Goal: Complete application form

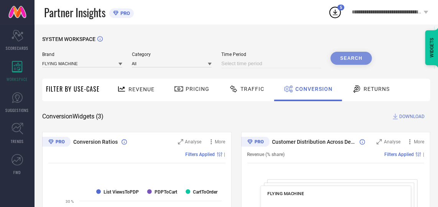
click at [273, 64] on input at bounding box center [271, 63] width 100 height 9
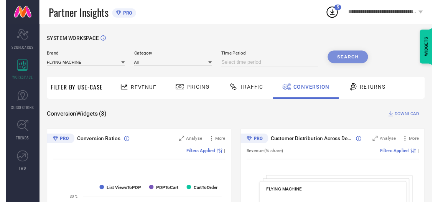
select select "7"
select select "2025"
select select "8"
select select "2025"
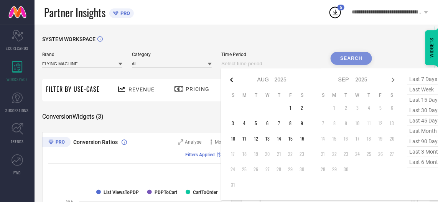
click at [233, 82] on icon at bounding box center [231, 80] width 3 height 5
select select "6"
select select "2025"
select select "7"
select select "2025"
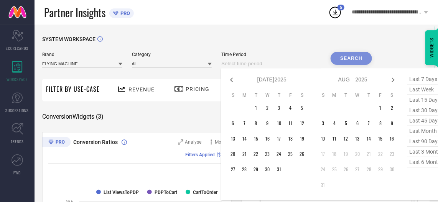
click at [233, 82] on icon at bounding box center [231, 80] width 3 height 5
select select "5"
select select "2025"
select select "6"
select select "2025"
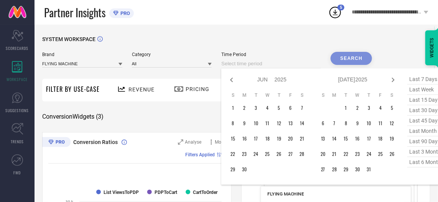
click at [233, 82] on icon at bounding box center [231, 80] width 3 height 5
select select "4"
select select "2025"
select select "5"
select select "2025"
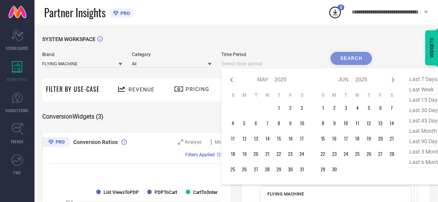
click at [233, 82] on icon at bounding box center [231, 80] width 3 height 5
select select "3"
select select "2025"
select select "4"
select select "2025"
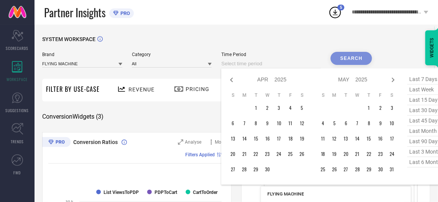
click at [233, 82] on icon at bounding box center [231, 80] width 3 height 5
select select "2"
select select "2025"
select select "3"
select select "2025"
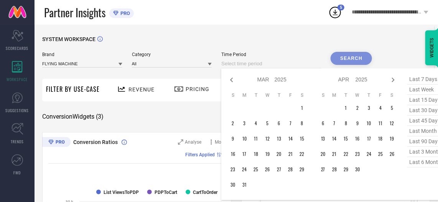
click at [233, 82] on icon at bounding box center [231, 80] width 3 height 5
select select "1"
select select "2025"
select select "2"
select select "2025"
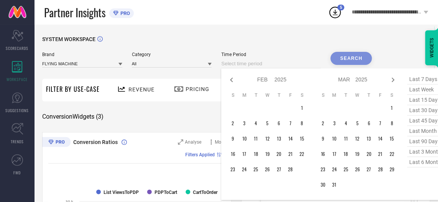
click at [233, 82] on icon at bounding box center [231, 80] width 3 height 5
select select "2025"
select select "1"
select select "2025"
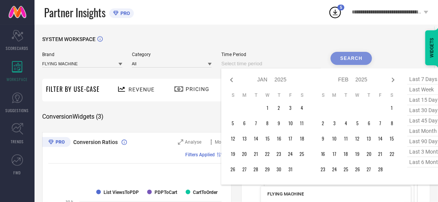
click at [233, 82] on icon at bounding box center [231, 80] width 3 height 5
select select "11"
select select "2024"
select select "2025"
click at [233, 82] on icon at bounding box center [231, 80] width 3 height 5
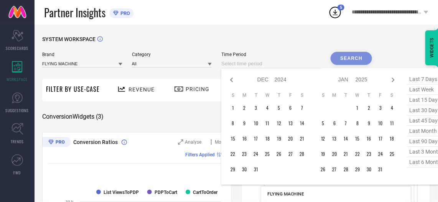
select select "10"
select select "2024"
select select "11"
select select "2024"
click at [233, 82] on icon at bounding box center [231, 80] width 3 height 5
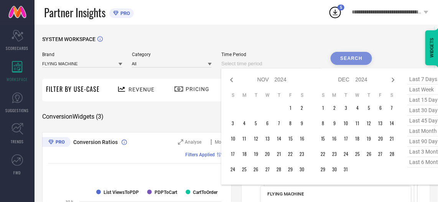
select select "9"
select select "2024"
select select "10"
select select "2024"
click at [233, 82] on icon at bounding box center [231, 80] width 3 height 5
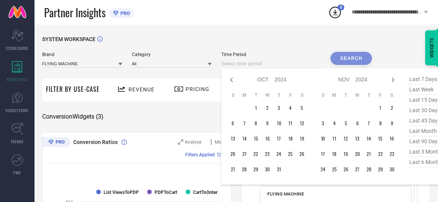
select select "8"
select select "2024"
select select "9"
select select "2024"
click at [233, 82] on icon at bounding box center [231, 80] width 3 height 5
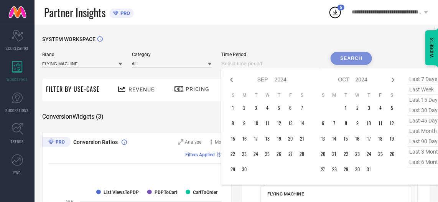
select select "7"
select select "2024"
select select "8"
select select "2024"
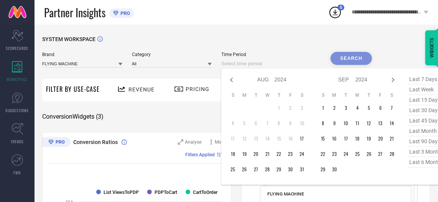
click at [233, 82] on icon at bounding box center [231, 80] width 3 height 5
select select "6"
select select "2024"
select select "7"
select select "2024"
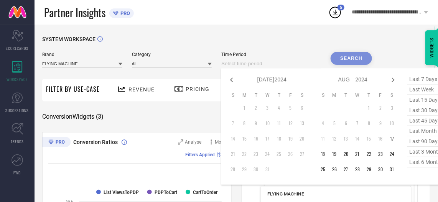
click at [233, 82] on icon at bounding box center [231, 80] width 3 height 5
select select "5"
select select "2024"
select select "6"
select select "2024"
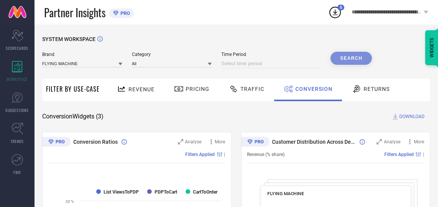
click at [289, 48] on div "SYSTEM WORKSPACE" at bounding box center [236, 44] width 388 height 16
